Goal: Information Seeking & Learning: Learn about a topic

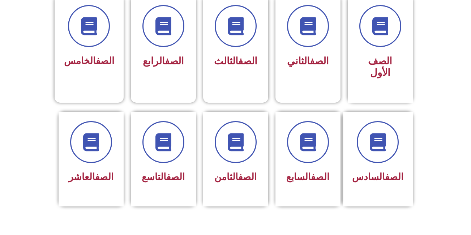
scroll to position [231, 0]
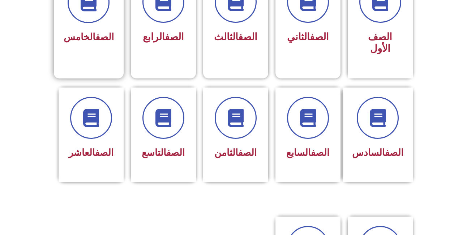
click at [110, 39] on link "الصف" at bounding box center [104, 36] width 18 height 11
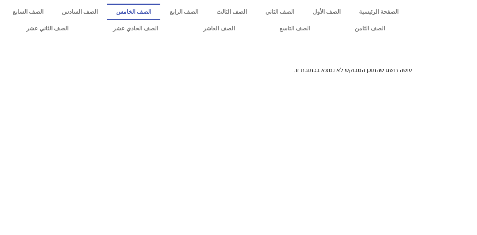
click at [161, 8] on link "الصف الخامس" at bounding box center [134, 12] width 54 height 17
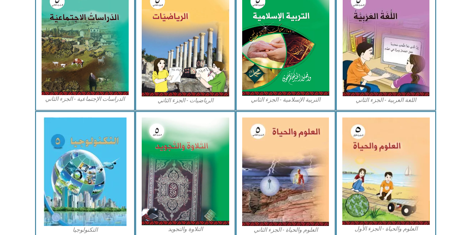
scroll to position [391, 0]
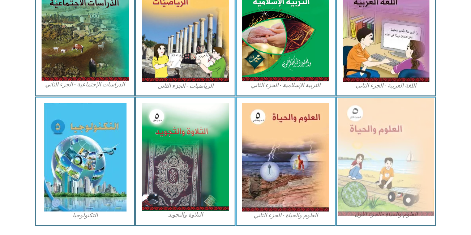
click at [408, 175] on img at bounding box center [386, 157] width 96 height 118
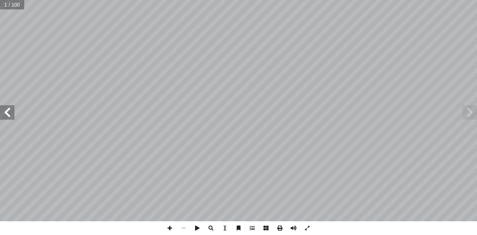
click at [12, 114] on span at bounding box center [7, 112] width 14 height 14
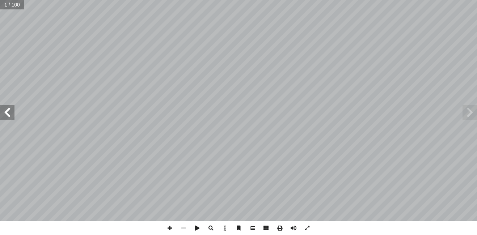
click at [12, 114] on span at bounding box center [7, 112] width 14 height 14
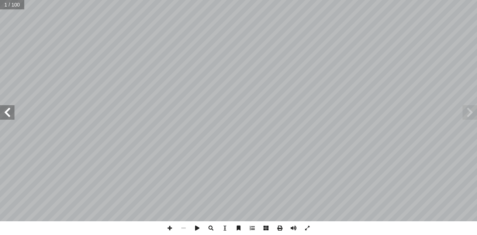
click at [12, 114] on span at bounding box center [7, 112] width 14 height 14
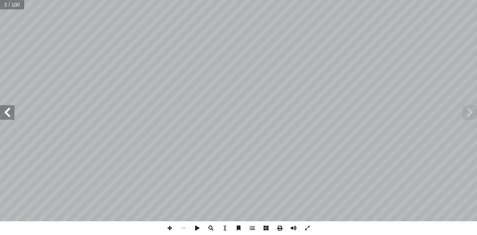
click at [12, 114] on span at bounding box center [7, 112] width 14 height 14
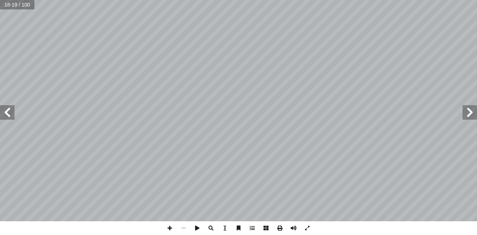
click at [12, 114] on span at bounding box center [7, 112] width 14 height 14
click at [469, 119] on span at bounding box center [469, 112] width 14 height 14
click at [170, 232] on span at bounding box center [170, 228] width 14 height 14
click at [7, 116] on span at bounding box center [7, 112] width 14 height 14
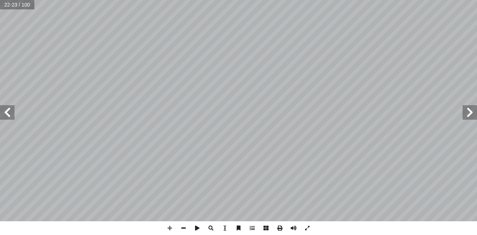
click at [317, 229] on div "١٨ ١ . ._____________________________________ ط؟ ّ خط ُ ل في الم ّ و أ ما المست…" at bounding box center [238, 117] width 477 height 235
click at [9, 116] on span at bounding box center [7, 112] width 14 height 14
click at [9, 114] on span at bounding box center [7, 112] width 14 height 14
click at [173, 227] on span at bounding box center [170, 228] width 14 height 14
